Goal: Information Seeking & Learning: Learn about a topic

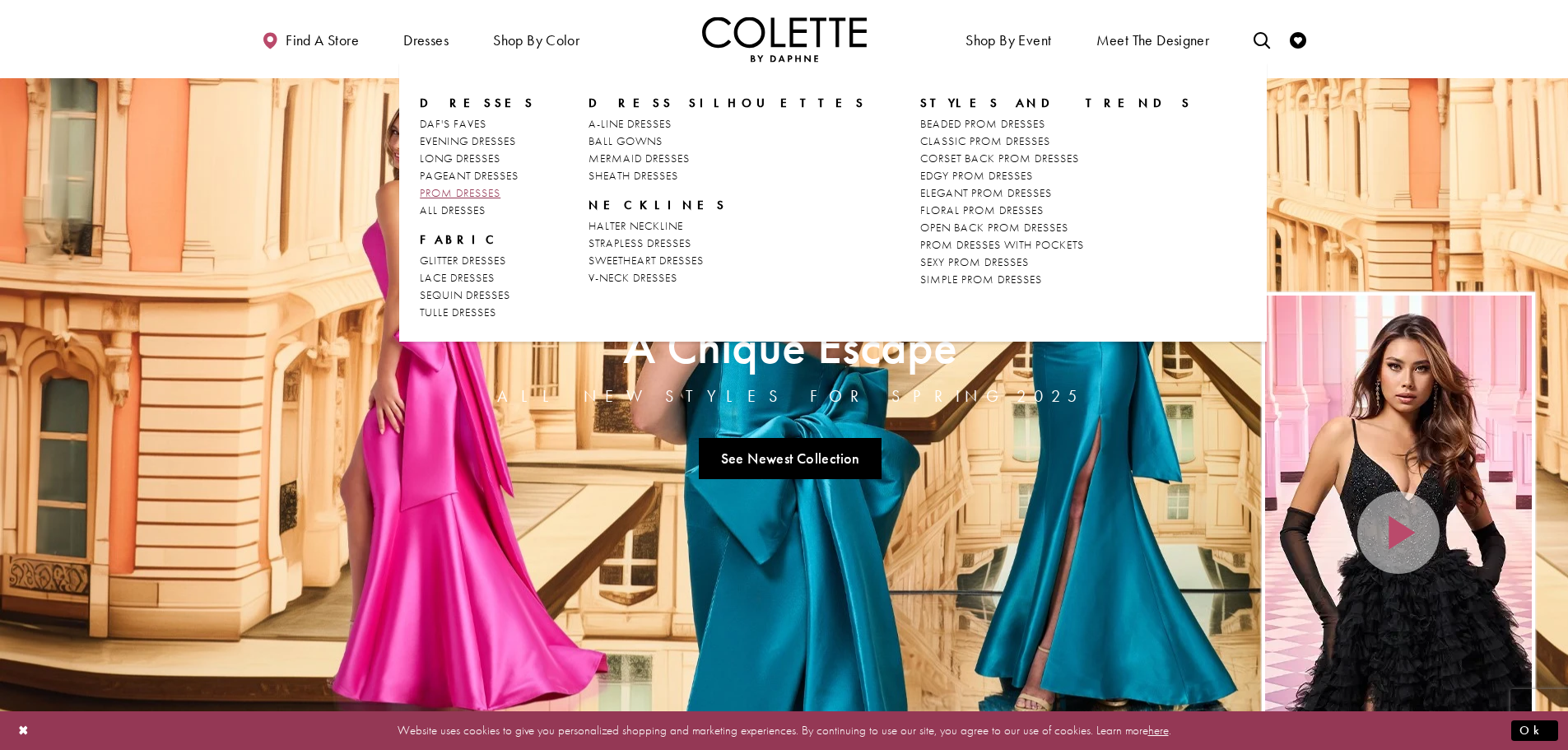
click at [473, 187] on span "PROM DRESSES" at bounding box center [460, 192] width 80 height 15
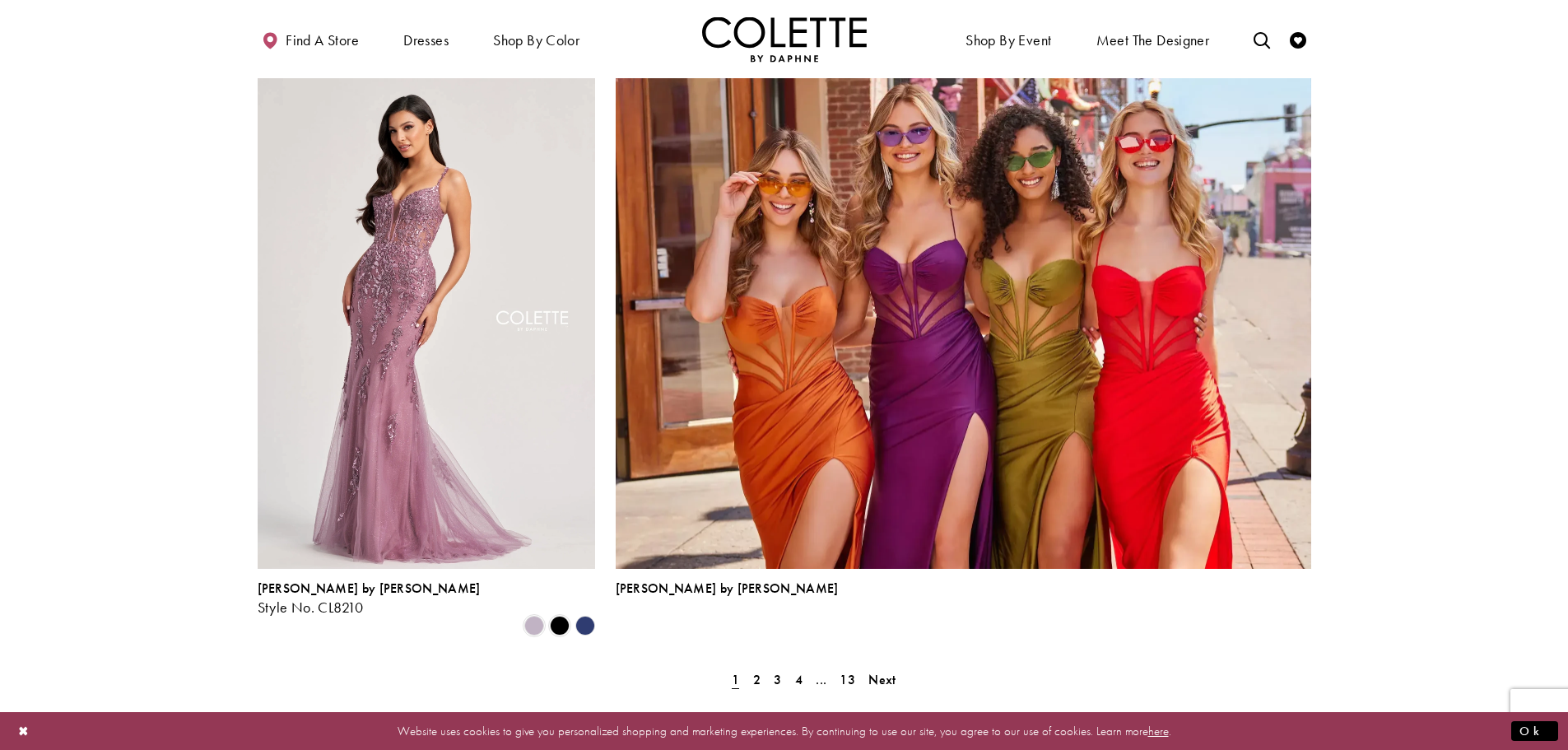
scroll to position [3376, 0]
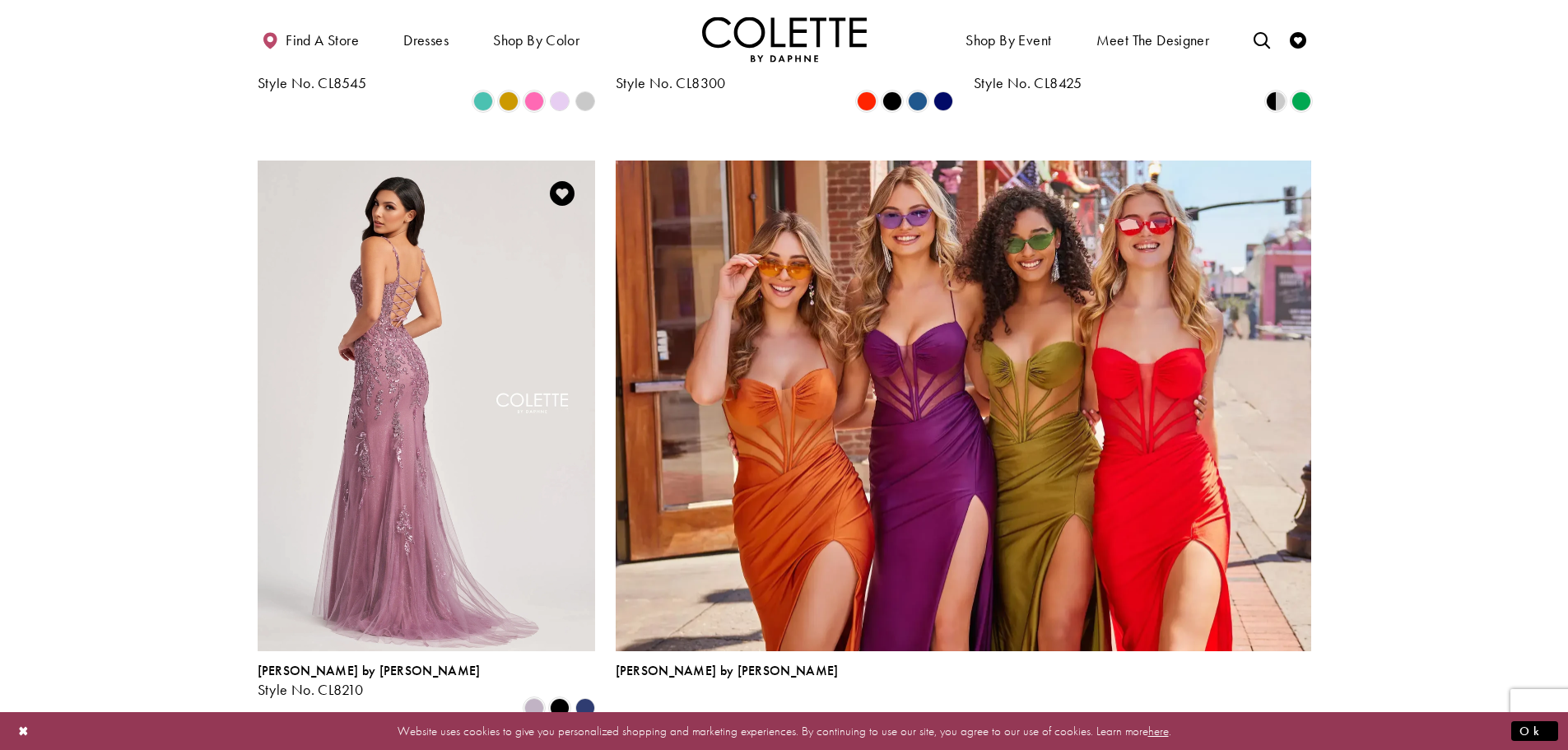
click at [507, 291] on img "Visit Colette by Daphne Style No. CL8210 Page" at bounding box center [426, 406] width 338 height 491
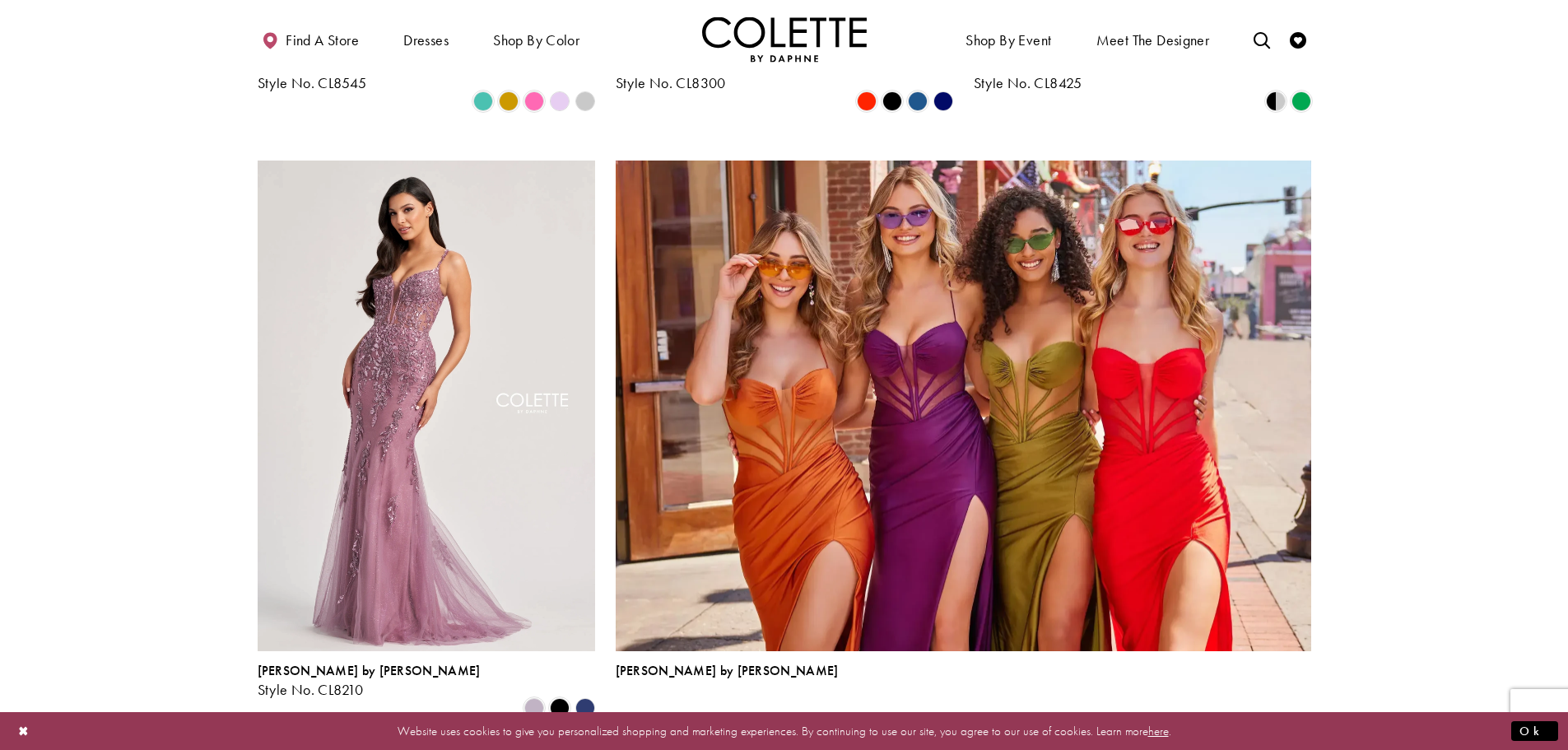
click at [890, 749] on span "Next" at bounding box center [882, 762] width 27 height 17
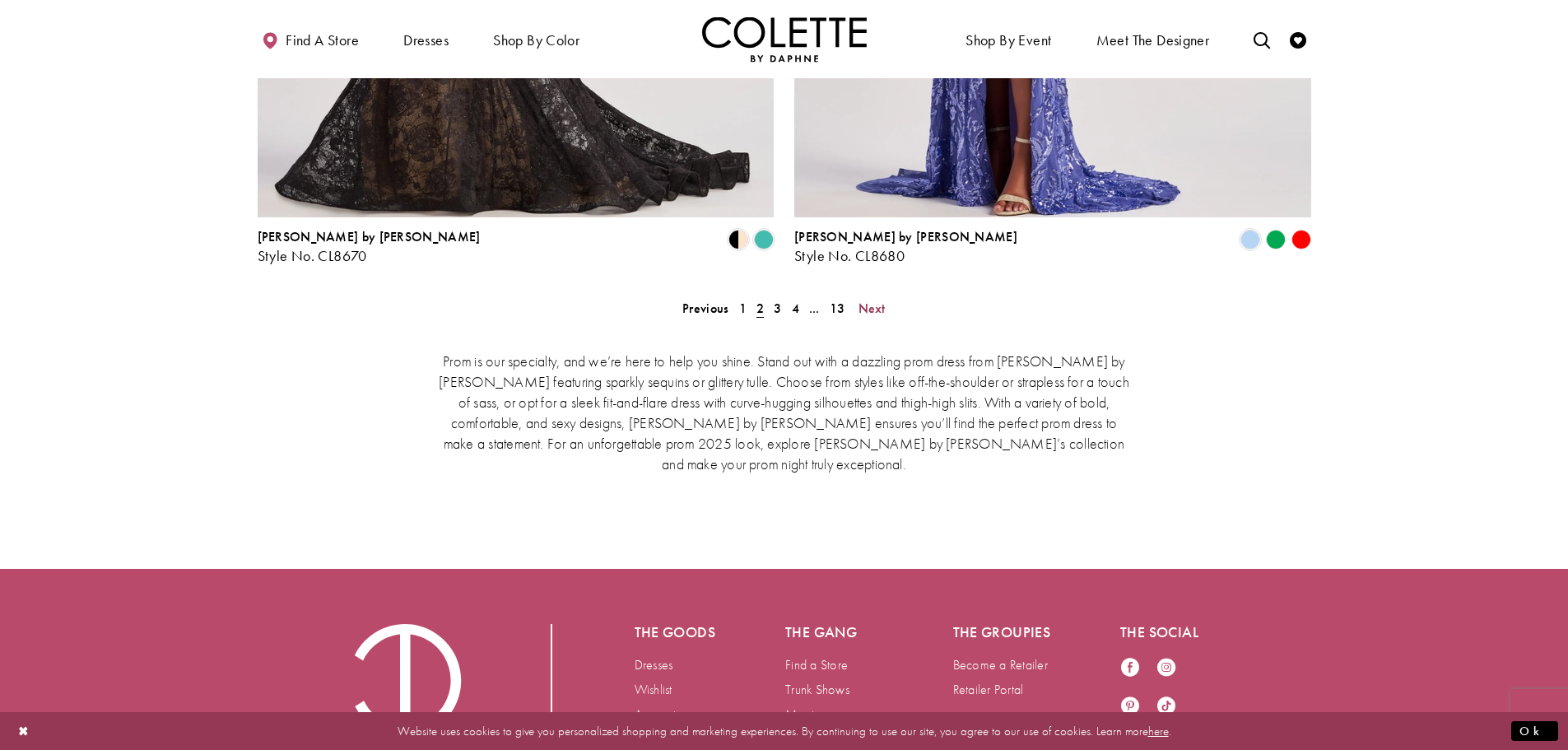
scroll to position [3469, 0]
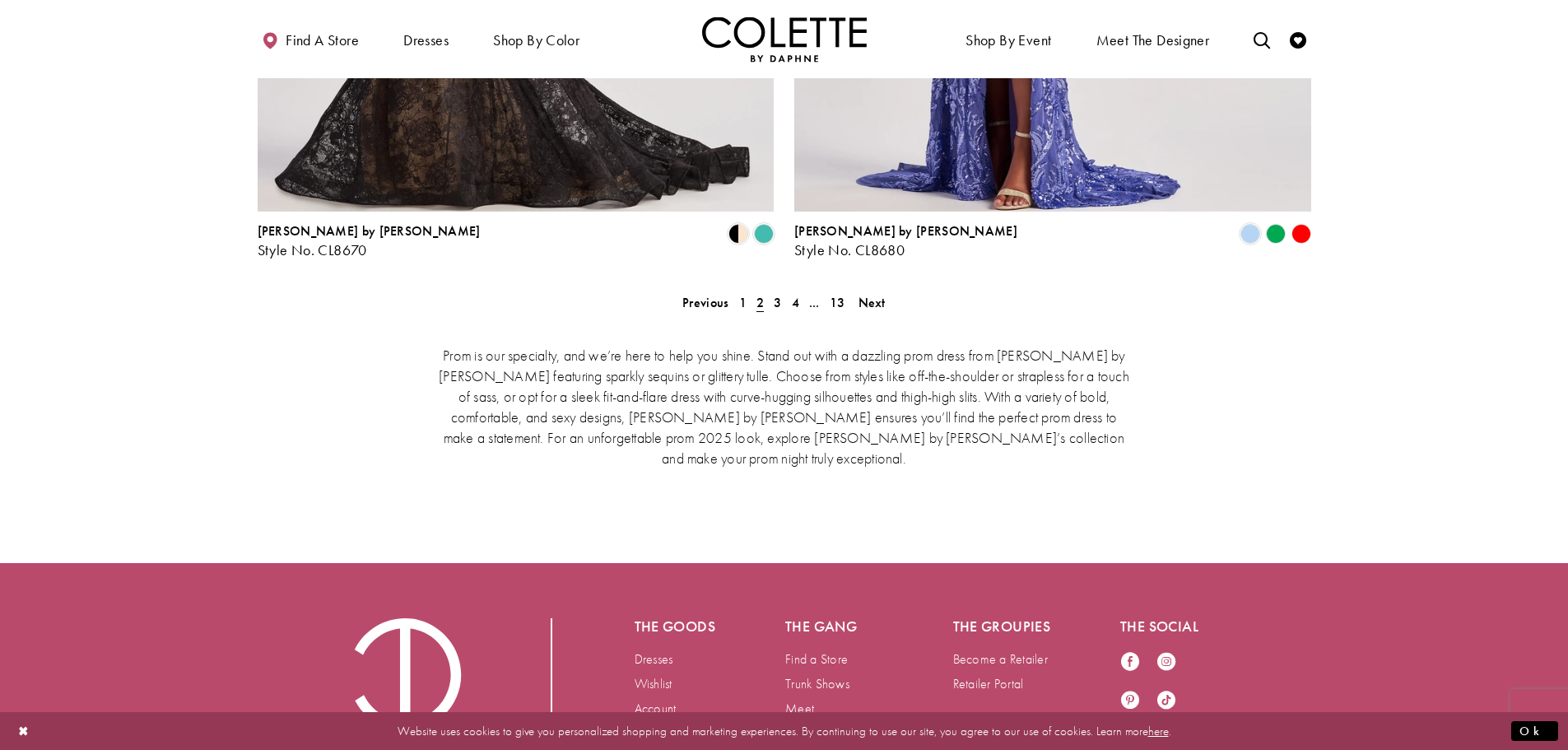
click at [878, 309] on div "Prom is our specialty, and we’re here to help you shine. Stand out with a dazzl…" at bounding box center [784, 405] width 1053 height 192
click at [874, 294] on span "Next" at bounding box center [872, 302] width 27 height 17
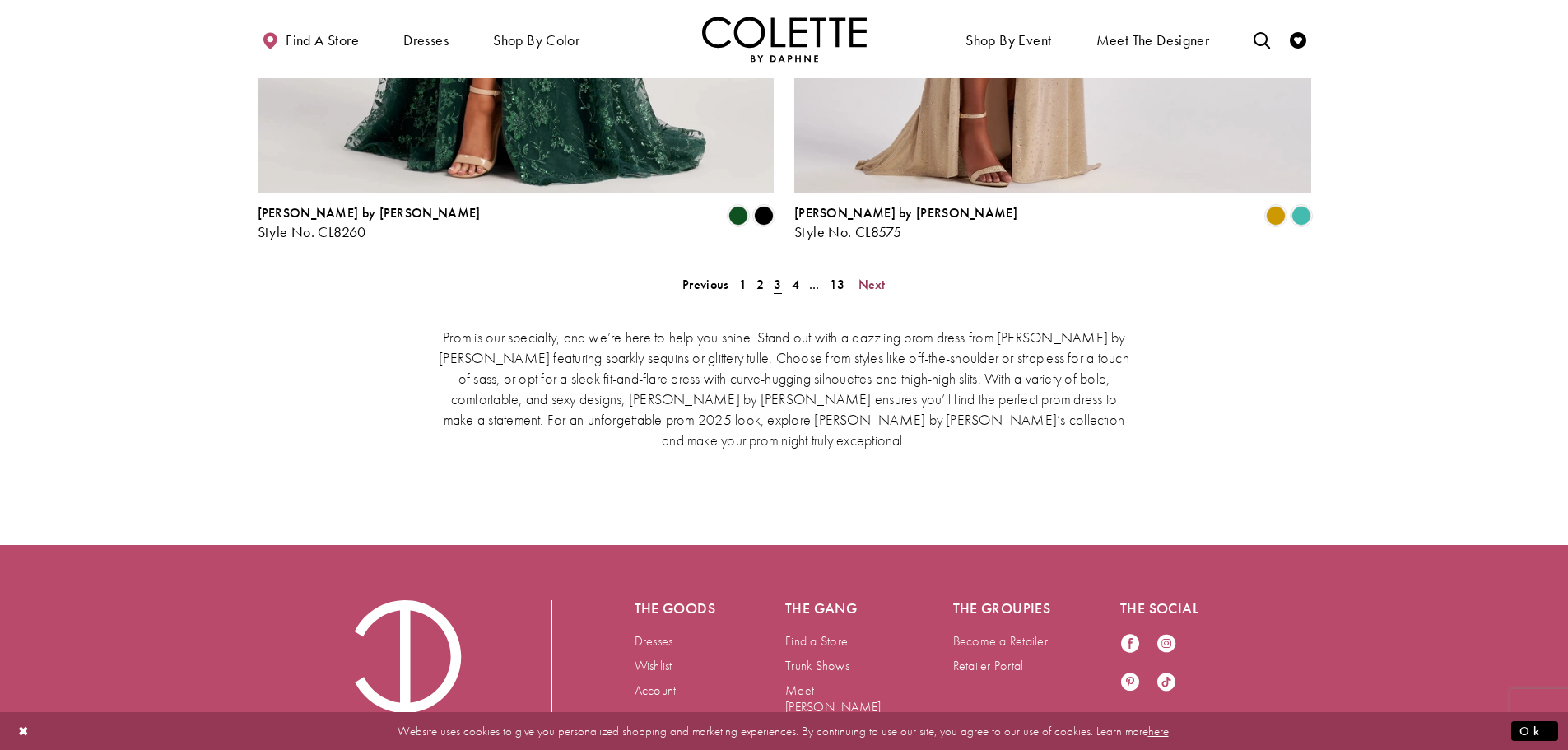
scroll to position [3524, 0]
